Goal: Check status: Check status

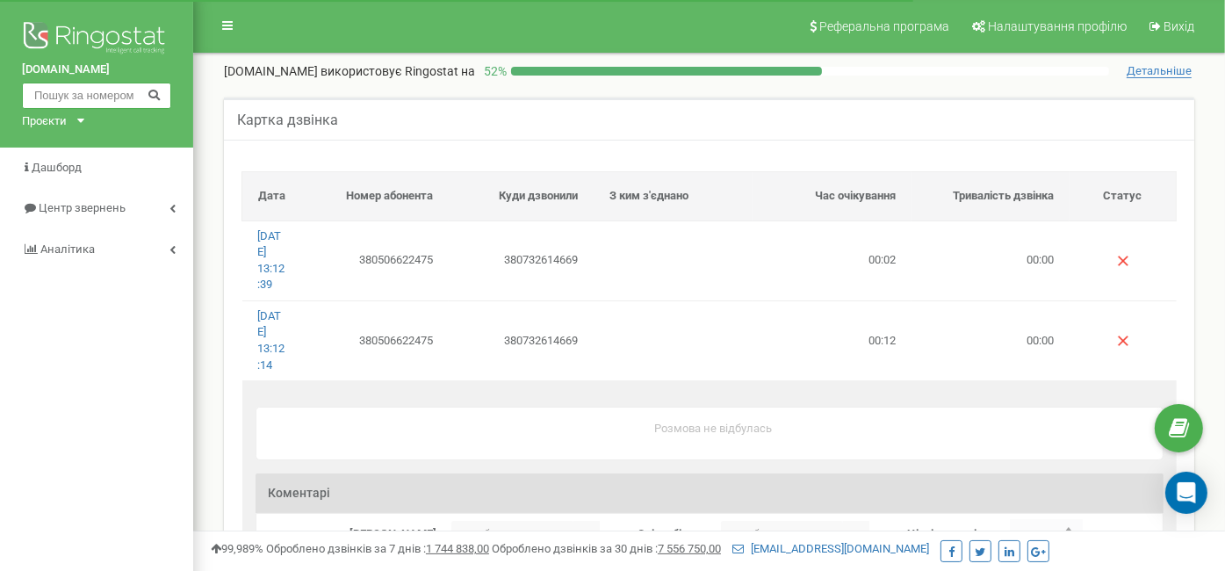
click at [102, 99] on input "text" at bounding box center [96, 96] width 149 height 26
paste input "380506622475"
type input "380506622475"
